Goal: Find specific page/section: Find specific page/section

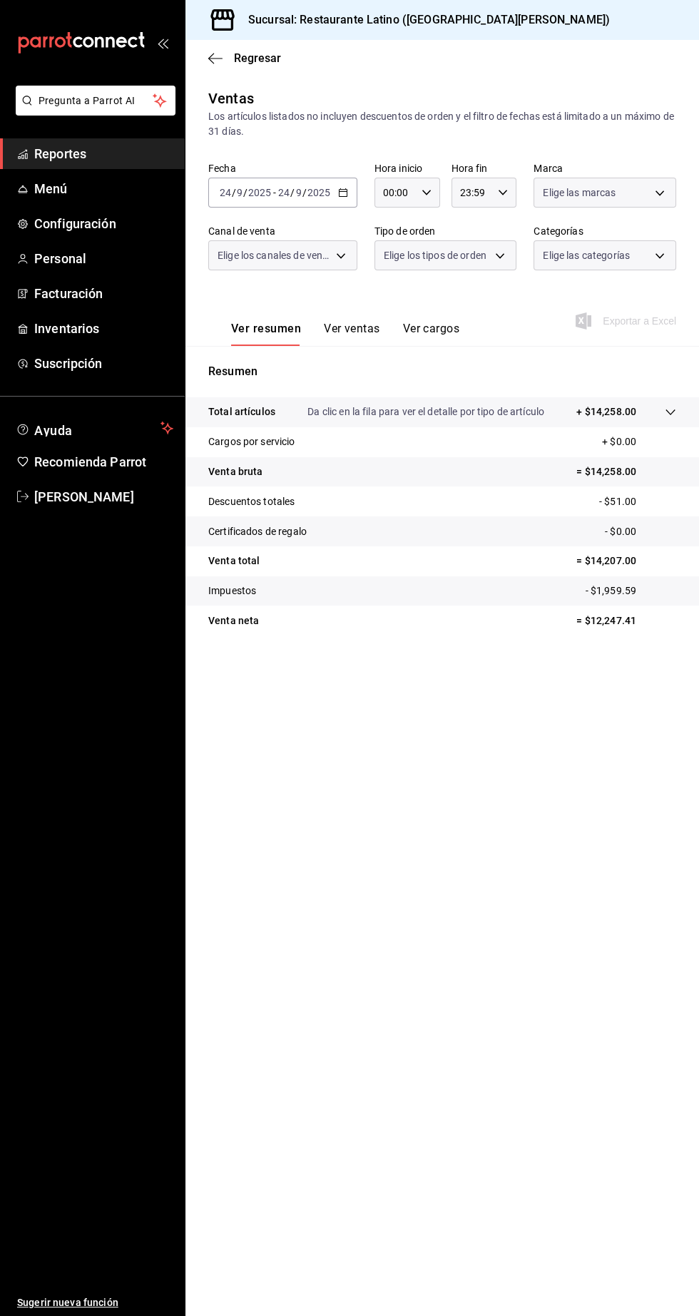
click at [112, 155] on span "Reportes" at bounding box center [103, 153] width 139 height 19
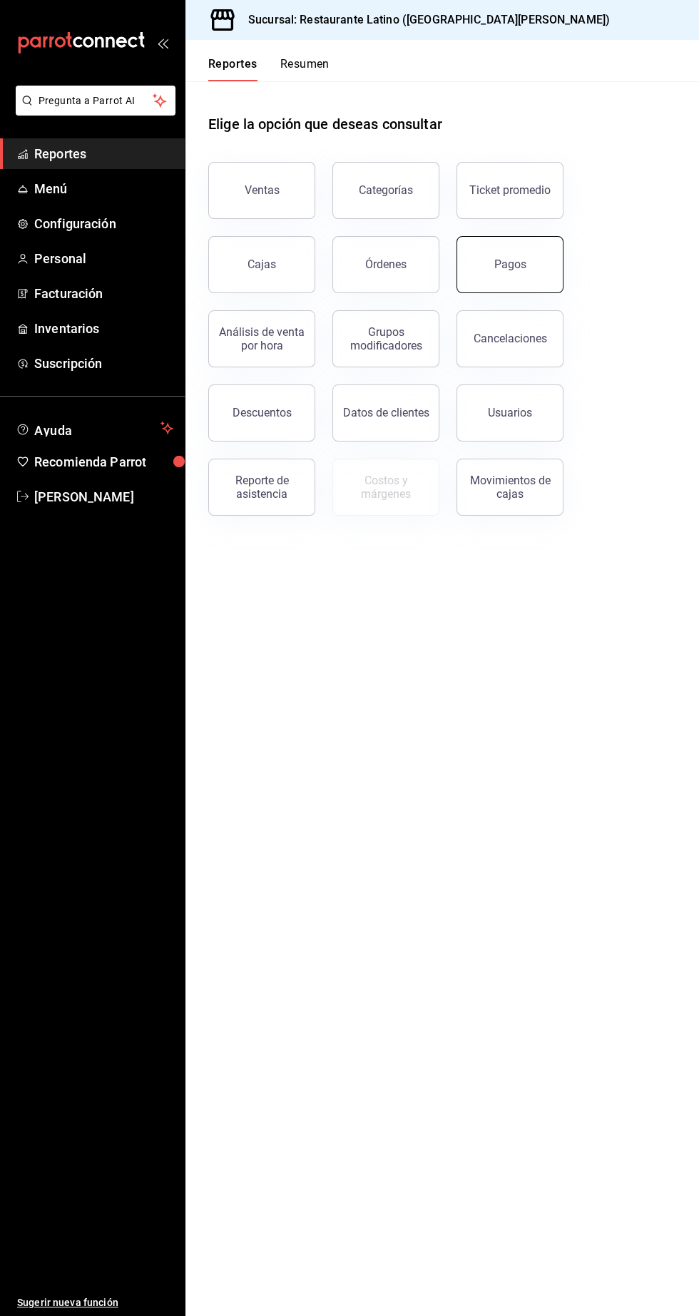
click at [521, 284] on button "Pagos" at bounding box center [509, 264] width 107 height 57
